Goal: Information Seeking & Learning: Learn about a topic

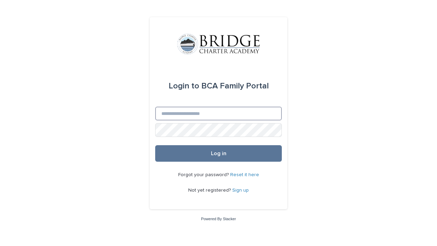
click at [184, 117] on input "Email" at bounding box center [218, 114] width 127 height 14
type input "**********"
click at [191, 116] on input "Email" at bounding box center [218, 114] width 127 height 14
type input "**********"
click at [155, 145] on button "Log in" at bounding box center [218, 153] width 127 height 17
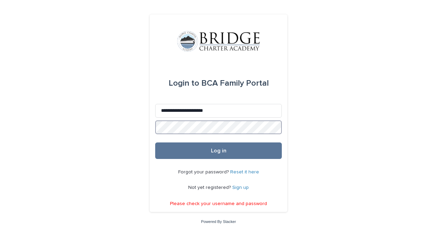
click at [155, 142] on button "Log in" at bounding box center [218, 150] width 127 height 17
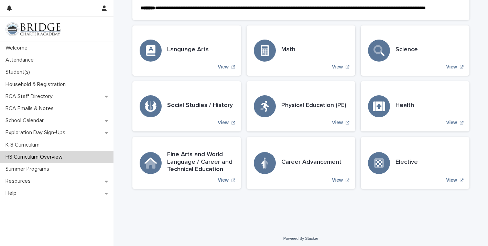
scroll to position [183, 0]
click at [197, 174] on h3 "Fine Arts and World Language / Career and Technical Education" at bounding box center [200, 162] width 67 height 22
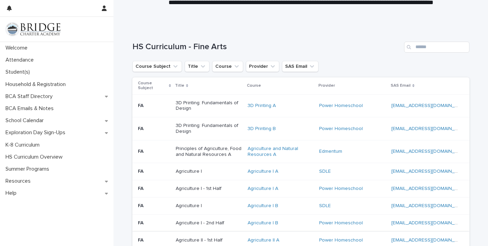
scroll to position [40, 0]
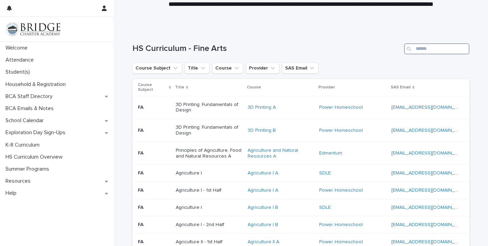
click at [437, 50] on input "Search" at bounding box center [436, 48] width 65 height 11
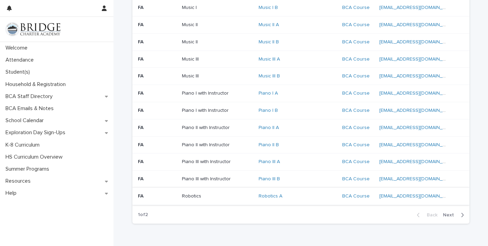
scroll to position [450, 0]
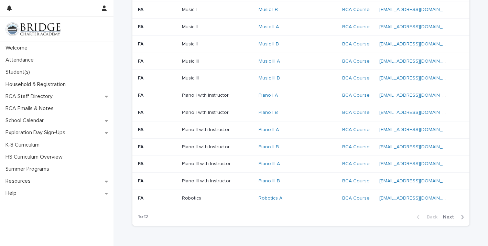
type input "***"
click at [437, 214] on div "Back Next" at bounding box center [440, 216] width 58 height 17
click at [437, 217] on span "Next" at bounding box center [450, 217] width 15 height 5
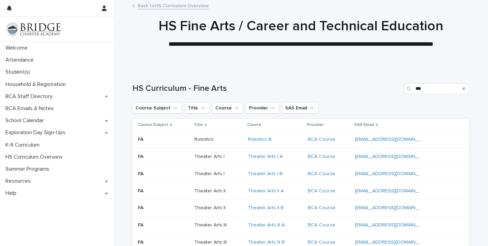
click at [159, 5] on link "Back to HS Curriculum Overview" at bounding box center [173, 5] width 71 height 8
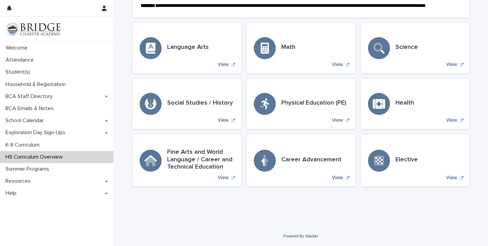
scroll to position [191, 0]
click at [314, 164] on h3 "Career Advancement" at bounding box center [311, 160] width 60 height 8
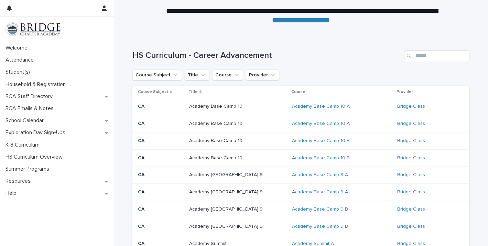
scroll to position [39, 0]
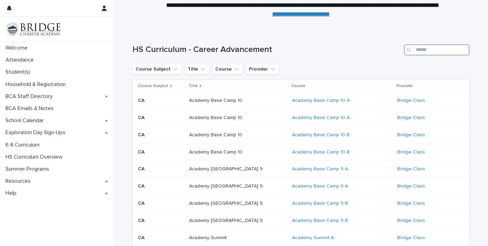
click at [418, 52] on input "Search" at bounding box center [436, 49] width 65 height 11
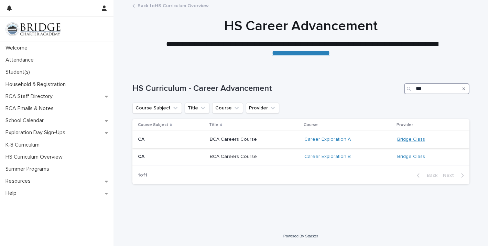
type input "***"
click at [409, 139] on link "Bridge Class" at bounding box center [411, 140] width 28 height 6
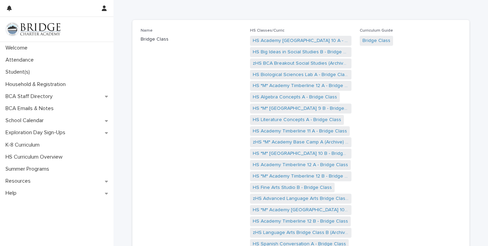
scroll to position [33, 0]
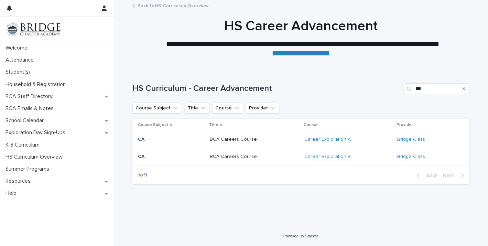
click at [240, 139] on p "BCA Careers Course" at bounding box center [253, 140] width 86 height 6
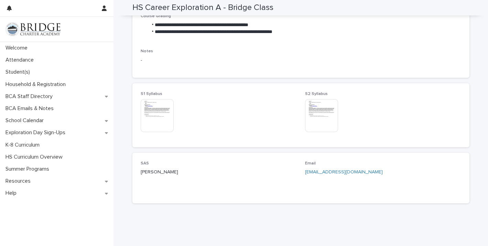
scroll to position [300, 0]
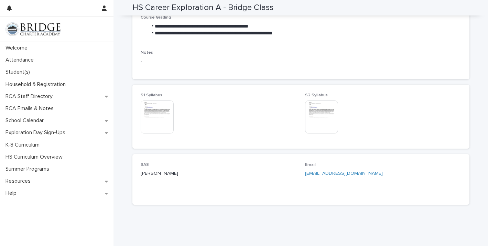
click at [150, 117] on img at bounding box center [157, 116] width 33 height 33
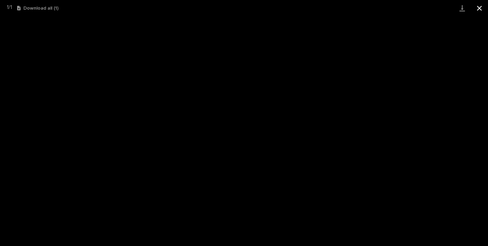
click at [437, 7] on button "Close gallery" at bounding box center [479, 8] width 17 height 16
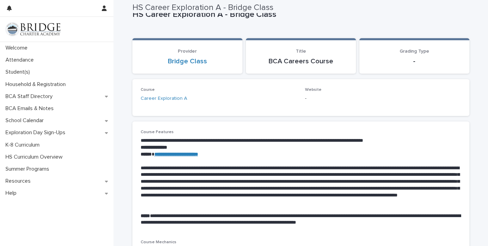
scroll to position [0, 0]
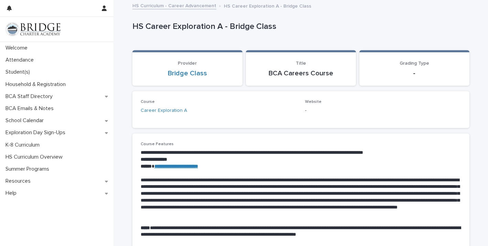
click at [171, 6] on link "HS Curriculum - Career Advancement" at bounding box center [174, 5] width 84 height 8
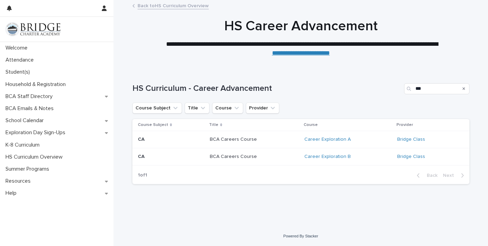
click at [166, 6] on link "Back to HS Curriculum Overview" at bounding box center [173, 5] width 71 height 8
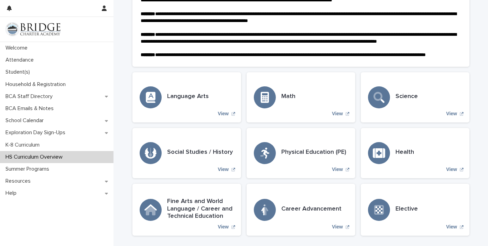
scroll to position [199, 0]
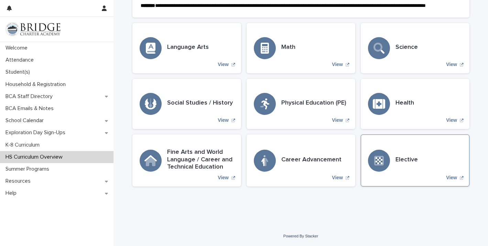
click at [421, 168] on div "Elective View" at bounding box center [415, 161] width 109 height 52
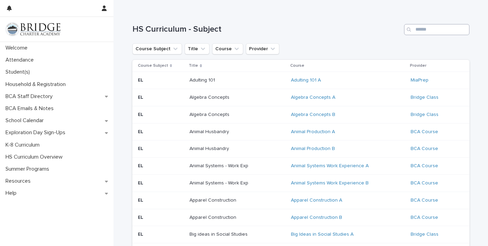
scroll to position [58, 0]
click at [421, 32] on input "Search" at bounding box center [436, 30] width 65 height 11
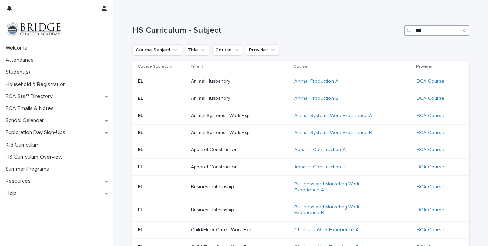
type input "***"
click at [323, 44] on div "HS Curriculum - Subject ***" at bounding box center [300, 27] width 337 height 33
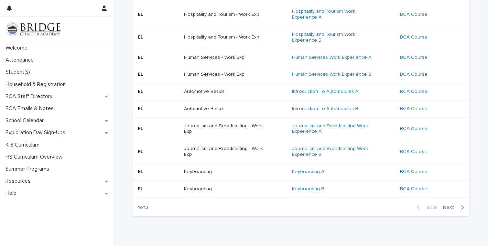
scroll to position [495, 0]
click at [437, 208] on span "Next" at bounding box center [450, 206] width 15 height 5
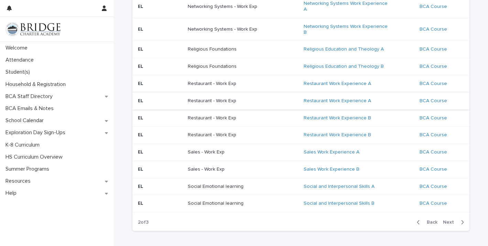
scroll to position [458, 0]
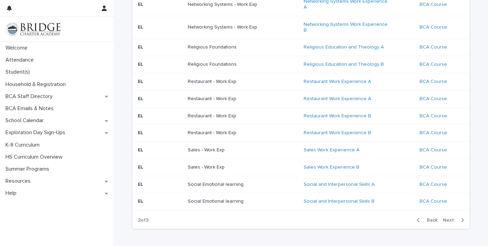
click at [437, 218] on span "Next" at bounding box center [450, 220] width 15 height 5
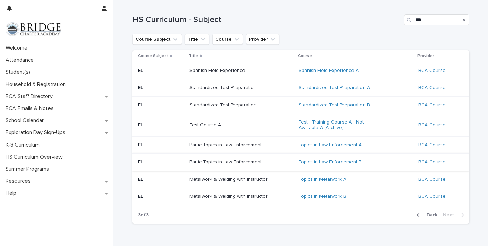
scroll to position [68, 0]
click at [426, 218] on button "Back" at bounding box center [425, 215] width 29 height 6
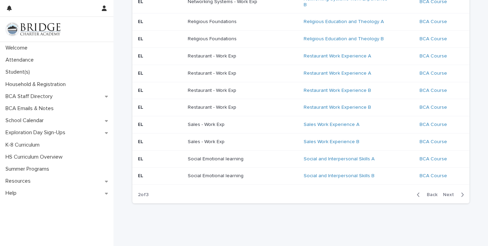
scroll to position [489, 0]
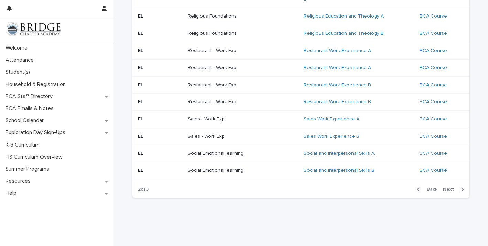
click at [428, 181] on div "Back Next" at bounding box center [440, 189] width 58 height 17
click at [429, 187] on span "Back" at bounding box center [430, 189] width 15 height 5
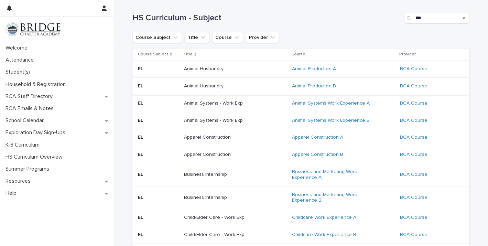
scroll to position [71, 0]
click at [294, 100] on link "Animal Systems Work Experience A" at bounding box center [331, 103] width 78 height 6
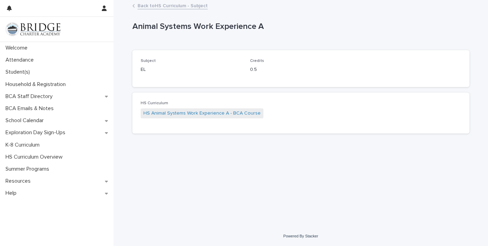
click at [141, 5] on link "Back to HS Curriculum - Subject" at bounding box center [173, 5] width 70 height 8
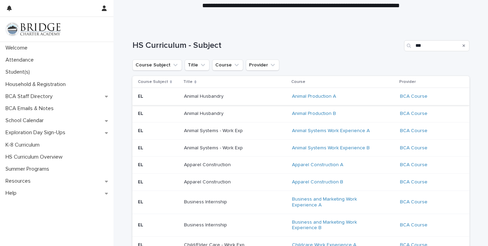
scroll to position [42, 0]
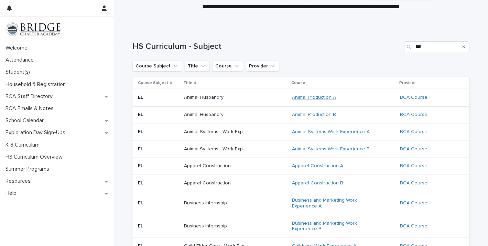
click at [313, 99] on link "Animal Production A" at bounding box center [314, 98] width 44 height 6
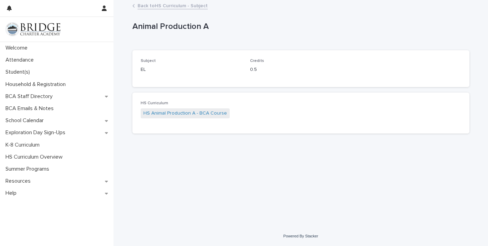
click at [143, 7] on link "Back to HS Curriculum - Subject" at bounding box center [173, 5] width 70 height 8
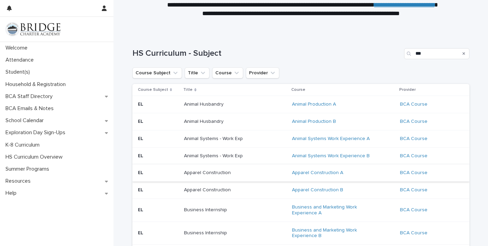
scroll to position [33, 0]
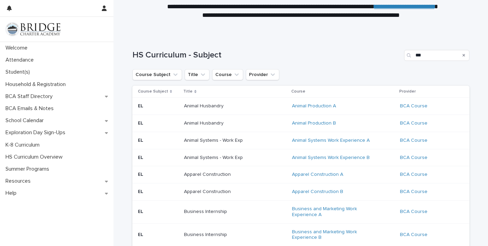
click at [244, 107] on p "Animal Husbandry" at bounding box center [227, 106] width 86 height 6
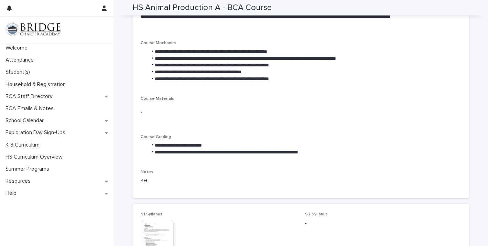
scroll to position [187, 0]
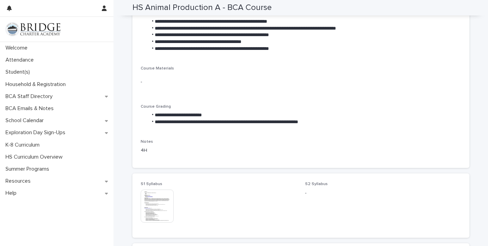
click at [144, 201] on img at bounding box center [157, 206] width 33 height 33
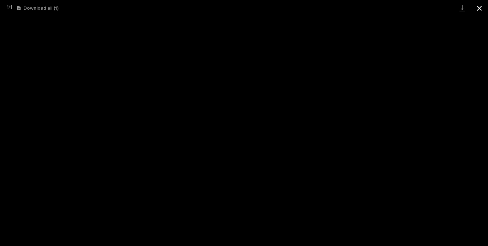
click at [437, 7] on button "Close gallery" at bounding box center [479, 8] width 17 height 16
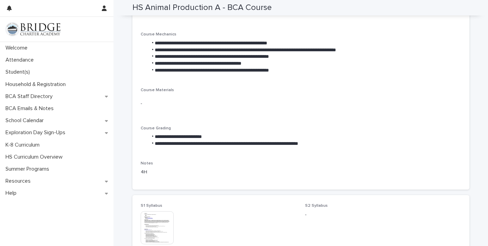
scroll to position [0, 0]
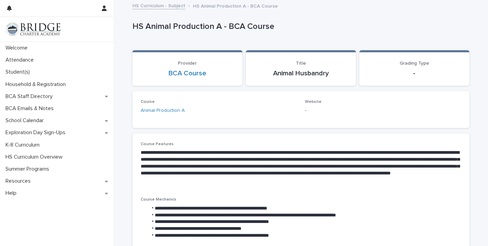
click at [157, 6] on link "HS Curriculum - Subject" at bounding box center [158, 5] width 53 height 8
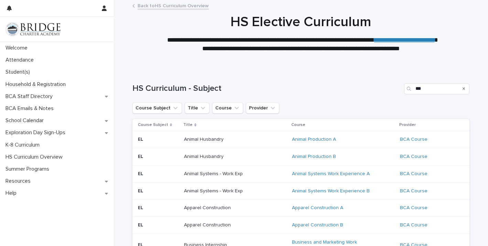
click at [183, 4] on link "Back to HS Curriculum Overview" at bounding box center [173, 5] width 71 height 8
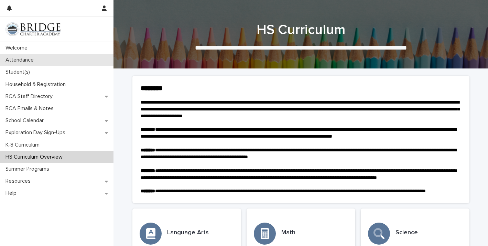
click at [59, 58] on div "Attendance" at bounding box center [57, 60] width 114 height 12
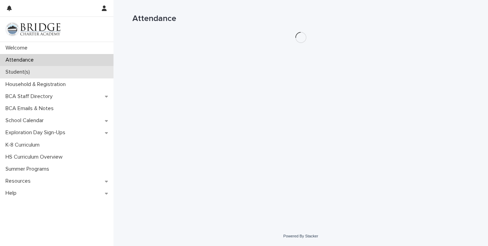
click at [42, 69] on div "Student(s)" at bounding box center [57, 72] width 114 height 12
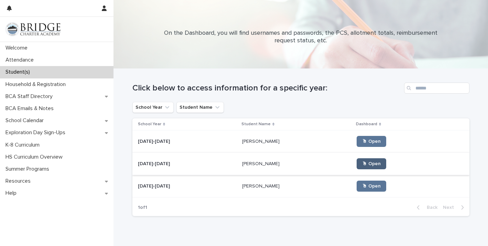
click at [367, 163] on span "🖱 Open" at bounding box center [371, 163] width 19 height 5
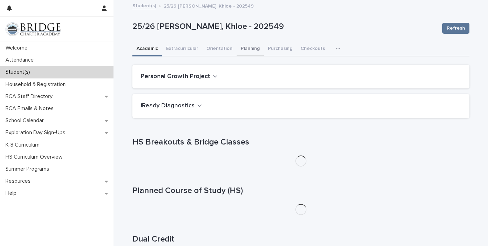
click at [247, 45] on button "Planning" at bounding box center [250, 49] width 27 height 14
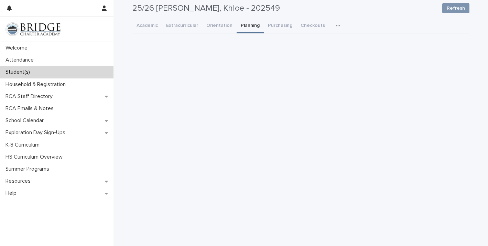
scroll to position [40, 0]
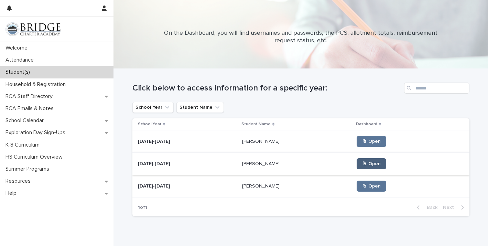
click at [369, 168] on link "🖱 Open" at bounding box center [372, 163] width 30 height 11
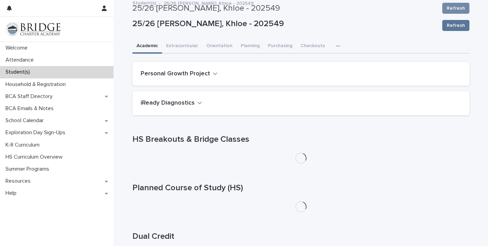
scroll to position [1, 0]
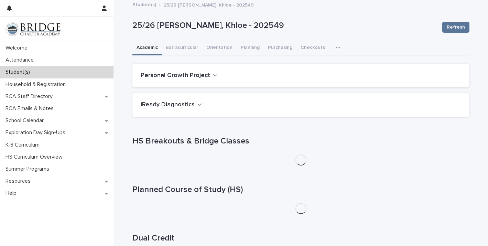
click at [248, 39] on div "25/26 [PERSON_NAME], Khloe - 202549 Refresh" at bounding box center [300, 27] width 337 height 28
click at [249, 49] on button "Planning" at bounding box center [250, 48] width 27 height 14
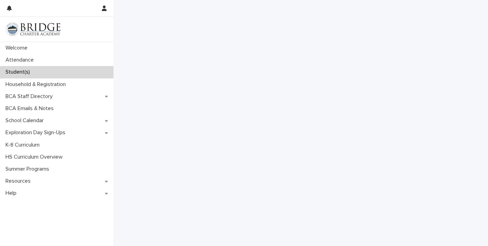
scroll to position [61, 0]
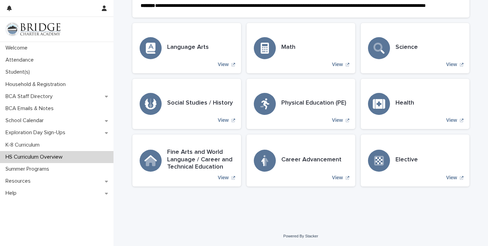
scroll to position [197, 0]
click at [213, 117] on div "Social Studies / History View" at bounding box center [186, 104] width 109 height 50
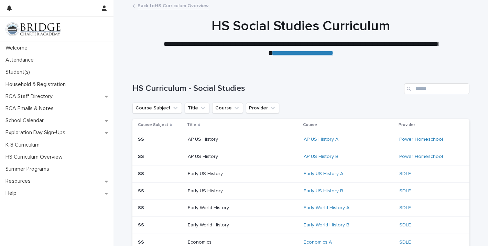
scroll to position [5, 0]
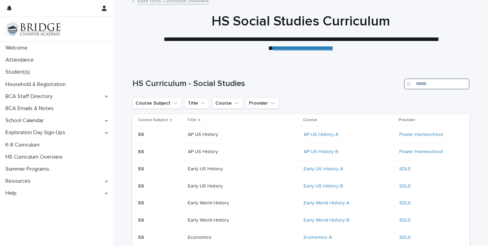
click at [427, 86] on input "Search" at bounding box center [436, 83] width 65 height 11
type input "***"
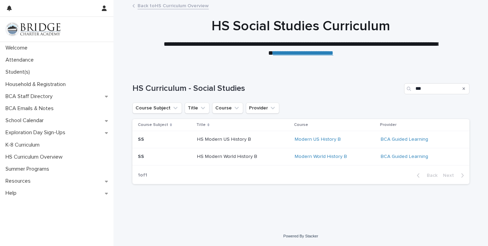
click at [160, 7] on link "Back to HS Curriculum Overview" at bounding box center [173, 5] width 71 height 8
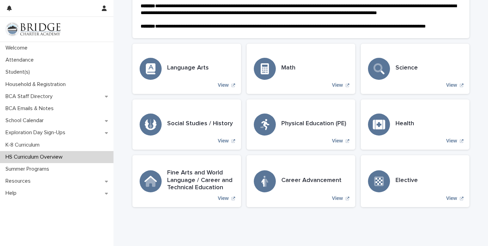
scroll to position [165, 0]
